Goal: Information Seeking & Learning: Learn about a topic

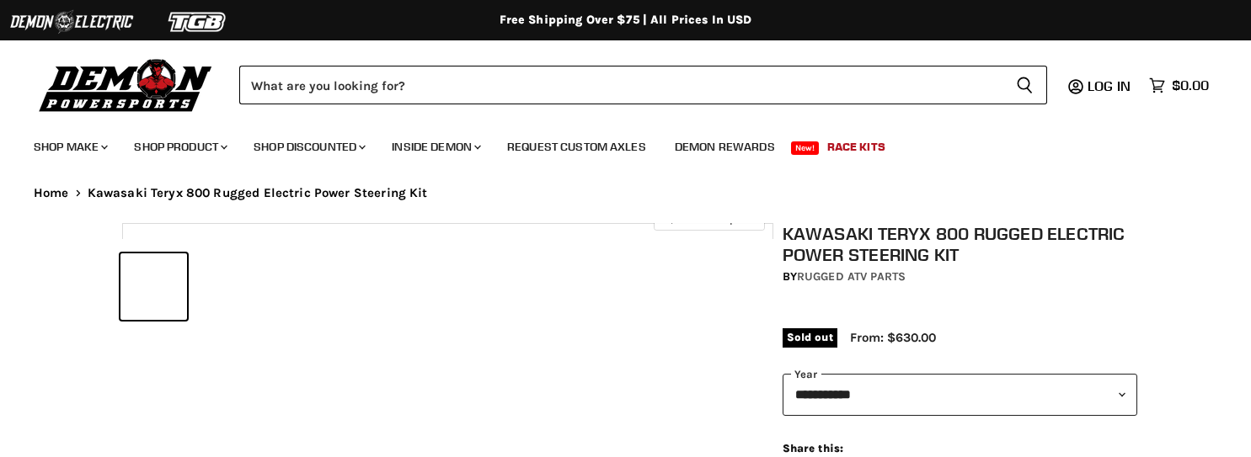
select select "******"
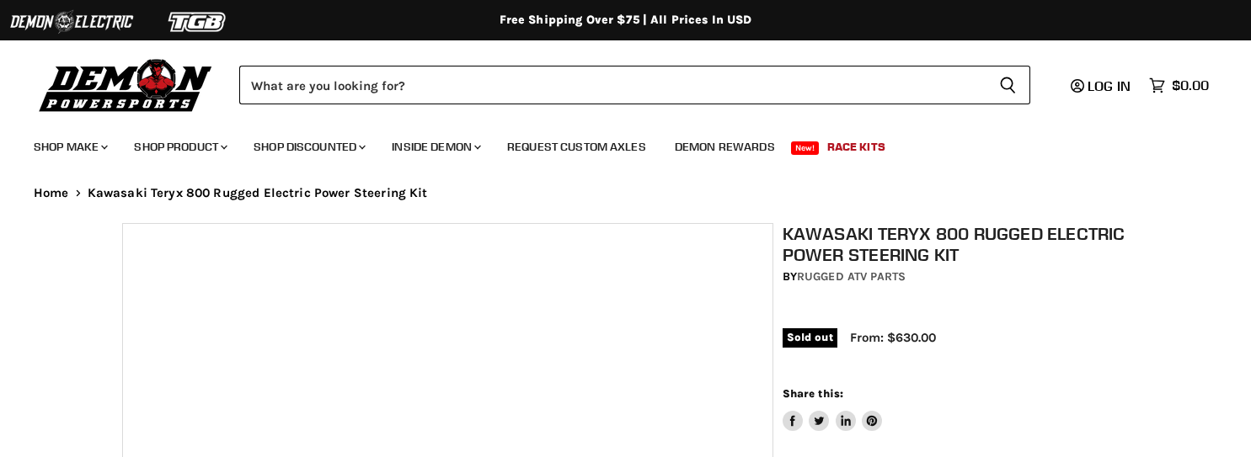
select select "******"
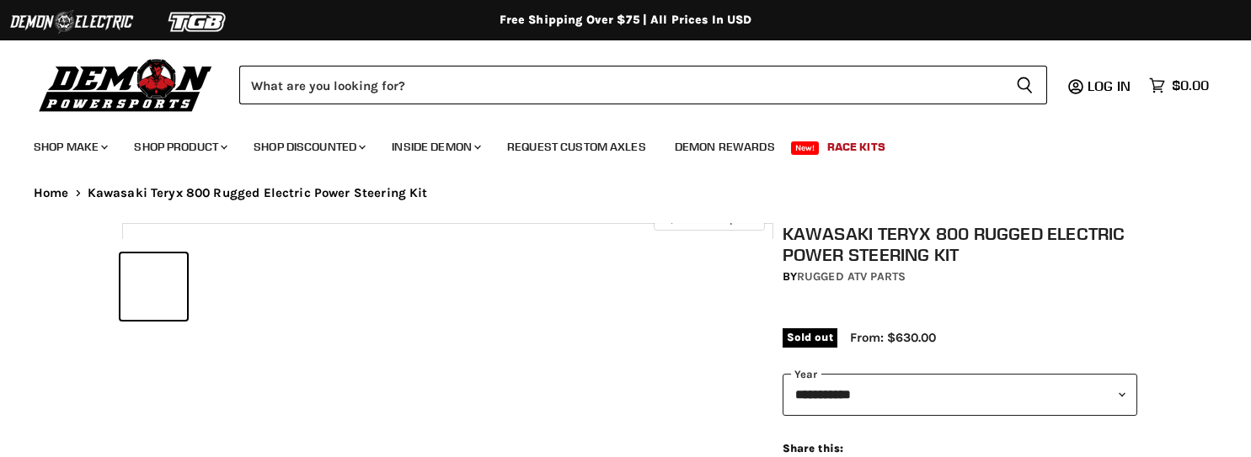
select select "******"
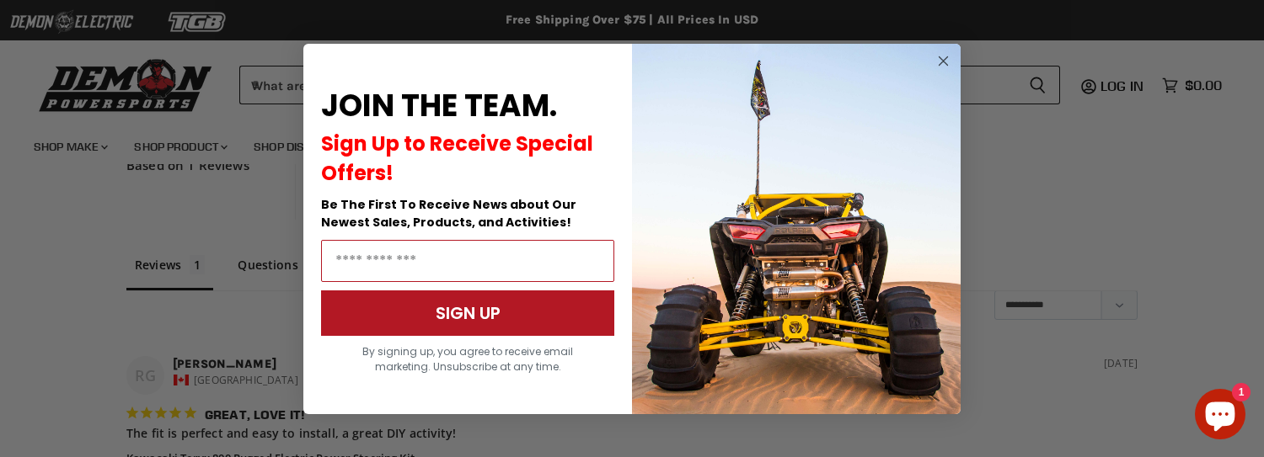
scroll to position [1830, 0]
